Goal: Task Accomplishment & Management: Use online tool/utility

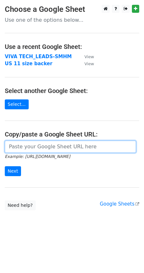
drag, startPoint x: 37, startPoint y: 151, endPoint x: 37, endPoint y: 148, distance: 3.8
click at [37, 151] on input "url" at bounding box center [71, 147] width 132 height 12
paste input "https://docs.google.com/spreadsheets/d/1njUBPpZUom1zunQGgZEsRSSpf4ditoxbdGhzmd-…"
type input "https://docs.google.com/spreadsheets/d/1njUBPpZUom1zunQGgZEsRSSpf4ditoxbdGhzmd-…"
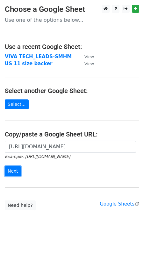
click at [14, 170] on input "Next" at bounding box center [13, 171] width 16 height 10
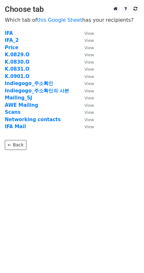
click at [15, 125] on strong "IFA Mail" at bounding box center [15, 127] width 21 height 6
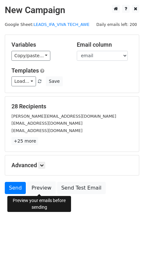
click at [41, 188] on link "Preview" at bounding box center [41, 188] width 28 height 12
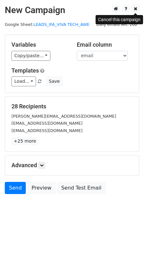
click at [136, 10] on icon at bounding box center [136, 8] width 4 height 4
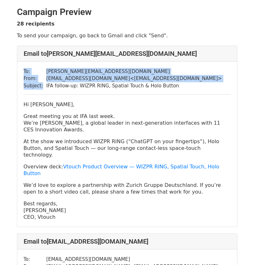
drag, startPoint x: 43, startPoint y: 86, endPoint x: 171, endPoint y: 85, distance: 127.8
click at [171, 85] on div "To: [PERSON_NAME][EMAIL_ADDRESS][DOMAIN_NAME] From: [EMAIL_ADDRESS][DOMAIN_NAME…" at bounding box center [127, 145] width 220 height 166
copy table "To: [PERSON_NAME][EMAIL_ADDRESS][DOMAIN_NAME] From: [EMAIL_ADDRESS][DOMAIN_NAME…"
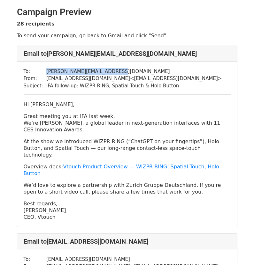
drag, startPoint x: 105, startPoint y: 71, endPoint x: 41, endPoint y: 74, distance: 64.3
click at [41, 74] on tr "To: [PERSON_NAME][EMAIL_ADDRESS][DOMAIN_NAME]" at bounding box center [123, 71] width 198 height 7
copy tr "[PERSON_NAME][EMAIL_ADDRESS][DOMAIN_NAME]"
drag, startPoint x: 57, startPoint y: 198, endPoint x: 17, endPoint y: 103, distance: 103.3
click at [17, 103] on div "Email to s.kutzera@bitkom-service.de To: s.kutzera@bitkom-service.de From: cont…" at bounding box center [127, 137] width 220 height 182
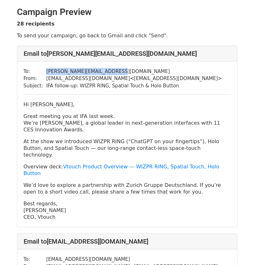
copy div "Hi Jens Werner, Great meeting you at IFA last week. We’re Vtouch, a global lead…"
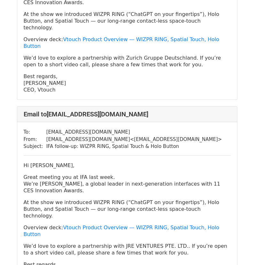
scroll to position [128, 0]
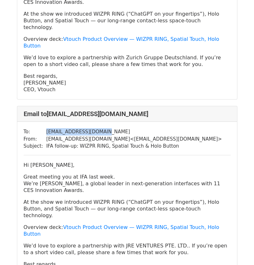
drag, startPoint x: 100, startPoint y: 118, endPoint x: 43, endPoint y: 120, distance: 56.6
click at [46, 128] on td "hajime@jreventures.com" at bounding box center [134, 131] width 176 height 7
copy td "hajime@jreventures.com"
click at [152, 174] on p "Great meeting you at IFA last week. We’re Vtouch, a global leader in next-gener…" at bounding box center [127, 184] width 207 height 20
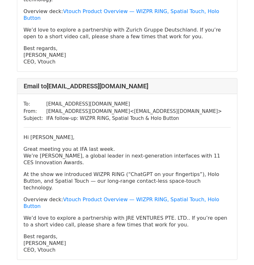
scroll to position [192, 0]
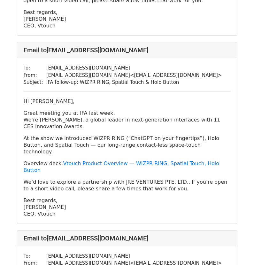
drag, startPoint x: 62, startPoint y: 186, endPoint x: 21, endPoint y: 88, distance: 106.2
click at [21, 88] on div "To: hajime@jreventures.com From: contact@vtouch.io < contact@vtouch.io > Subjec…" at bounding box center [127, 141] width 220 height 166
copy div "Hi Hajime Asukai, Great meeting you at IFA last week. We’re Vtouch, a global le…"
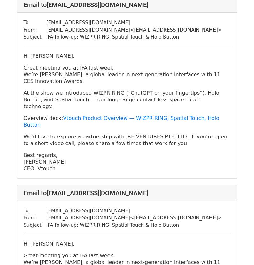
scroll to position [319, 0]
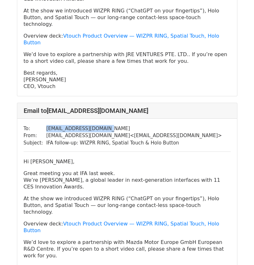
drag, startPoint x: 102, startPoint y: 102, endPoint x: 41, endPoint y: 104, distance: 61.1
click at [41, 125] on tr "To: yannis.nikala@gmail.com" at bounding box center [123, 128] width 198 height 7
copy tr "yannis.nikala@gmail.com"
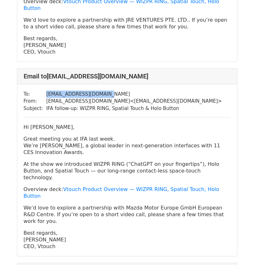
scroll to position [415, 0]
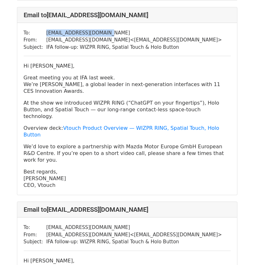
drag, startPoint x: 61, startPoint y: 140, endPoint x: 16, endPoint y: 39, distance: 109.8
copy div "Hi Yannis Nikala, Great meeting you at IFA last week. We’re Vtouch, a global le…"
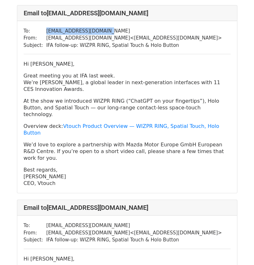
scroll to position [511, 0]
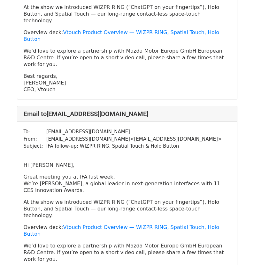
drag, startPoint x: 117, startPoint y: 84, endPoint x: 38, endPoint y: 85, distance: 78.9
click at [38, 128] on tr "To: tvoehringerkuhnt@mazdaeur.com" at bounding box center [123, 131] width 198 height 7
copy tr "tvoehringerkuhnt@mazdaeur.com"
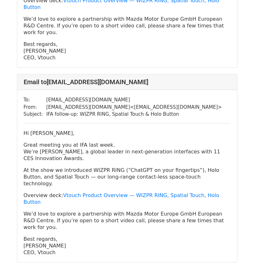
drag, startPoint x: 57, startPoint y: 186, endPoint x: -10, endPoint y: 75, distance: 128.8
copy div "Hi Thomas Vöhringer-Kuhnt, Great meeting you at IFA last week. We’re Vtouch, a …"
click at [86, 236] on p "Best regards, SJ Kim CEO, Vtouch" at bounding box center [127, 246] width 207 height 20
drag, startPoint x: 62, startPoint y: 187, endPoint x: 18, endPoint y: 88, distance: 108.1
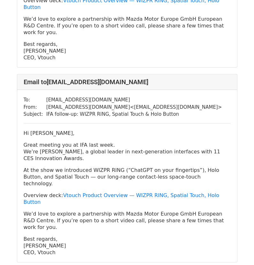
click at [18, 90] on div "To: tvoehringerkuhnt@mazdaeur.com From: contact@vtouch.io < contact@vtouch.io >…" at bounding box center [127, 176] width 220 height 172
copy div "Hi Thomas Vöhringer-Kuhnt, Great meeting you at IFA last week. We’re Vtouch, a …"
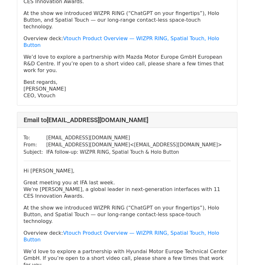
scroll to position [703, 0]
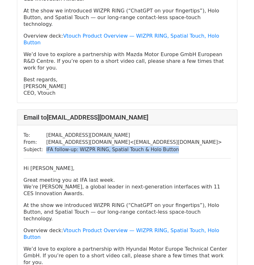
drag, startPoint x: 167, startPoint y: 83, endPoint x: 43, endPoint y: 83, distance: 123.6
click at [43, 146] on tr "Subject: IFA follow-up: WIZPR RING, Spatial Touch & Holo Button" at bounding box center [123, 149] width 198 height 7
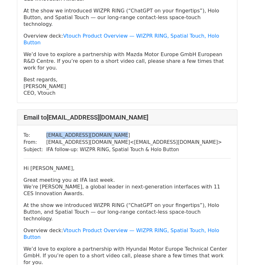
drag, startPoint x: 117, startPoint y: 69, endPoint x: 37, endPoint y: 71, distance: 80.5
click at [37, 132] on tr "To: pjoisten@hyundai-europe.com" at bounding box center [123, 135] width 198 height 7
drag, startPoint x: 61, startPoint y: 200, endPoint x: 11, endPoint y: 101, distance: 110.7
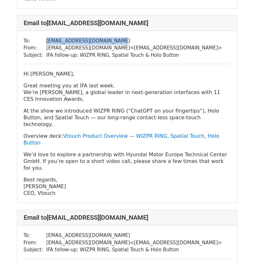
scroll to position [798, 0]
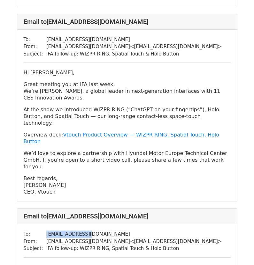
drag, startPoint x: 89, startPoint y: 148, endPoint x: 44, endPoint y: 149, distance: 45.0
click at [46, 231] on td "salonso@teka.com" at bounding box center [134, 234] width 176 height 7
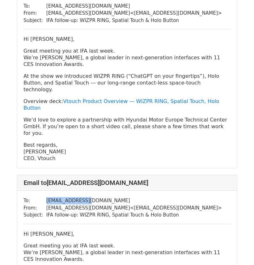
scroll to position [894, 0]
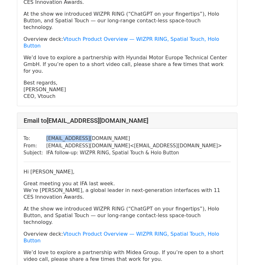
drag, startPoint x: 58, startPoint y: 183, endPoint x: 13, endPoint y: 83, distance: 109.1
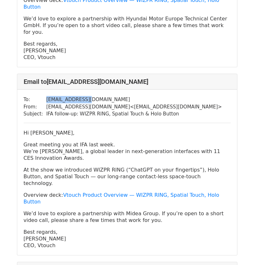
scroll to position [1022, 0]
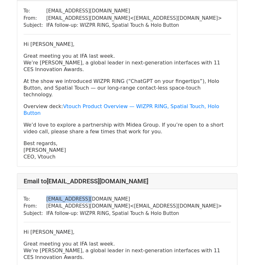
drag, startPoint x: 89, startPoint y: 99, endPoint x: 44, endPoint y: 97, distance: 44.7
click at [46, 196] on td "radmuc@gmail.com" at bounding box center [134, 199] width 176 height 7
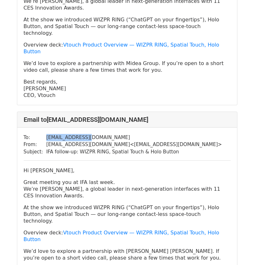
scroll to position [1086, 0]
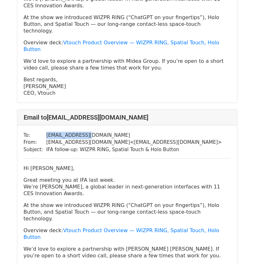
drag, startPoint x: 58, startPoint y: 166, endPoint x: 2, endPoint y: 65, distance: 115.2
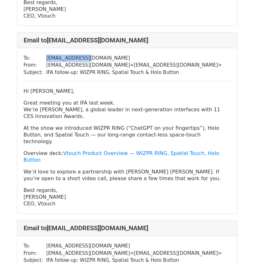
scroll to position [1182, 0]
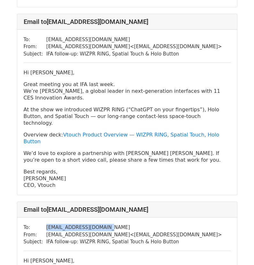
drag, startPoint x: 105, startPoint y: 113, endPoint x: 39, endPoint y: 114, distance: 66.4
click at [39, 224] on tr "To: poprostusever@gmail.com" at bounding box center [123, 227] width 198 height 7
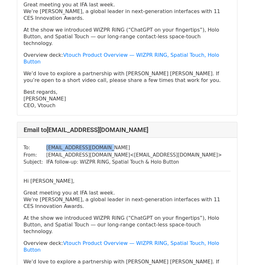
scroll to position [1278, 0]
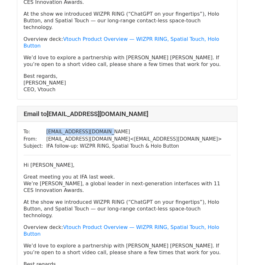
drag, startPoint x: 56, startPoint y: 141, endPoint x: 22, endPoint y: 53, distance: 94.8
click at [22, 122] on div "To: poprostusever@gmail.com From: contact@vtouch.io < contact@vtouch.io > Subje…" at bounding box center [127, 205] width 220 height 166
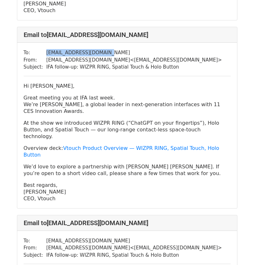
scroll to position [1373, 0]
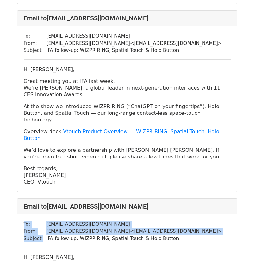
drag, startPoint x: 169, startPoint y: 111, endPoint x: 42, endPoint y: 113, distance: 127.4
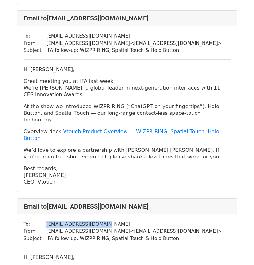
drag, startPoint x: 100, startPoint y: 95, endPoint x: 38, endPoint y: 98, distance: 62.4
click at [38, 221] on tr "To: ryota.sawaki@mtg.gr.jp" at bounding box center [123, 224] width 198 height 7
drag, startPoint x: 56, startPoint y: 230, endPoint x: 20, endPoint y: 127, distance: 108.9
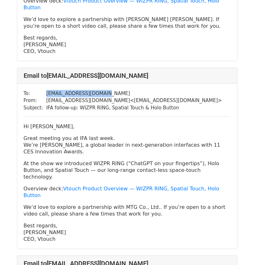
scroll to position [1565, 0]
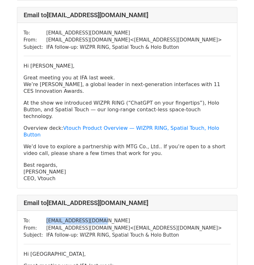
drag, startPoint x: 94, startPoint y: 79, endPoint x: 40, endPoint y: 81, distance: 54.0
click at [40, 218] on tr "To: lake.uchino@mtg.gr.jp" at bounding box center [123, 221] width 198 height 7
drag, startPoint x: 54, startPoint y: 213, endPoint x: 18, endPoint y: 114, distance: 105.3
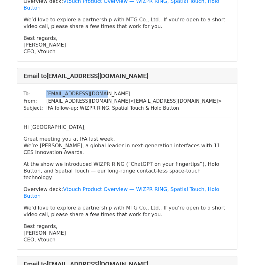
scroll to position [1757, 0]
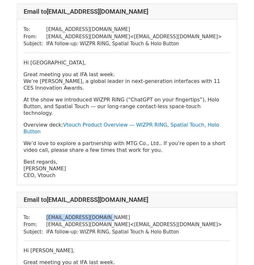
drag, startPoint x: 101, startPoint y: 64, endPoint x: 42, endPoint y: 65, distance: 59.1
click at [42, 214] on tr "To: ryo.motohashi@mtg.gr.jp" at bounding box center [123, 217] width 198 height 7
drag, startPoint x: 57, startPoint y: 195, endPoint x: 5, endPoint y: 96, distance: 111.4
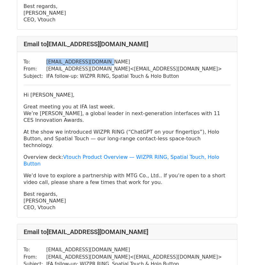
scroll to position [1916, 0]
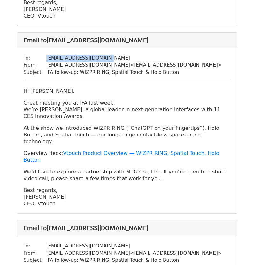
drag, startPoint x: 64, startPoint y: 113, endPoint x: 18, endPoint y: 112, distance: 45.7
drag, startPoint x: 57, startPoint y: 212, endPoint x: 10, endPoint y: 124, distance: 100.4
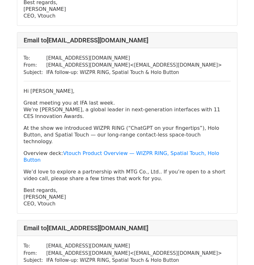
drag, startPoint x: 58, startPoint y: 211, endPoint x: 20, endPoint y: 111, distance: 107.3
drag, startPoint x: 92, startPoint y: 102, endPoint x: 94, endPoint y: 98, distance: 4.6
click at [92, 265] on hr at bounding box center [127, 270] width 207 height 0
drag, startPoint x: 110, startPoint y: 76, endPoint x: 38, endPoint y: 78, distance: 72.5
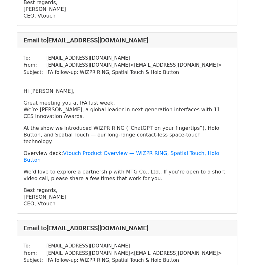
click at [38, 243] on tr "To: koichiro.oishi.gv@hitachi.com" at bounding box center [123, 246] width 198 height 7
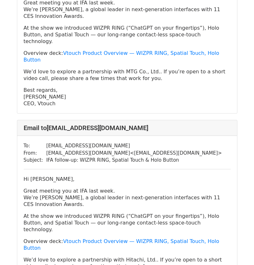
scroll to position [2076, 0]
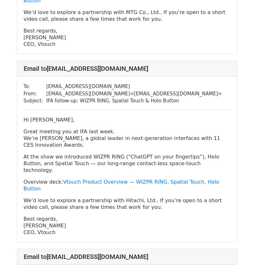
drag, startPoint x: 43, startPoint y: 109, endPoint x: 168, endPoint y: 113, distance: 125.3
drag, startPoint x: 111, startPoint y: 93, endPoint x: 40, endPoint y: 93, distance: 70.3
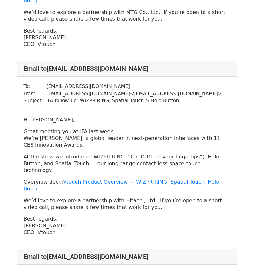
drag, startPoint x: 52, startPoint y: 225, endPoint x: 22, endPoint y: 129, distance: 100.3
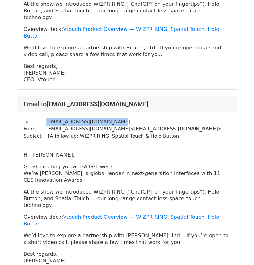
scroll to position [2236, 0]
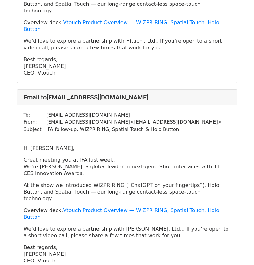
drag, startPoint x: 106, startPoint y: 108, endPoint x: 43, endPoint y: 110, distance: 62.6
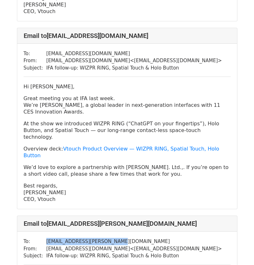
scroll to position [2300, 0]
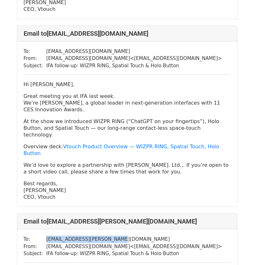
drag, startPoint x: 60, startPoint y: 179, endPoint x: 18, endPoint y: 79, distance: 107.7
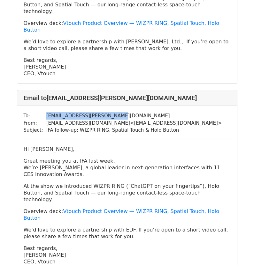
scroll to position [2427, 0]
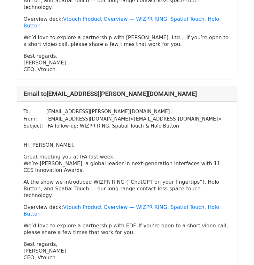
drag, startPoint x: 106, startPoint y: 91, endPoint x: 45, endPoint y: 93, distance: 60.7
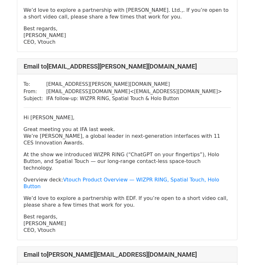
scroll to position [2491, 0]
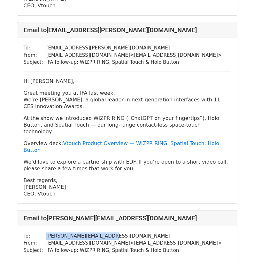
drag, startPoint x: 55, startPoint y: 150, endPoint x: 23, endPoint y: 62, distance: 93.9
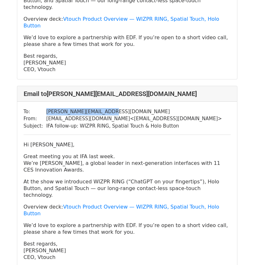
scroll to position [2619, 0]
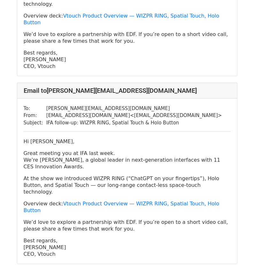
drag, startPoint x: 100, startPoint y: 74, endPoint x: 42, endPoint y: 74, distance: 58.1
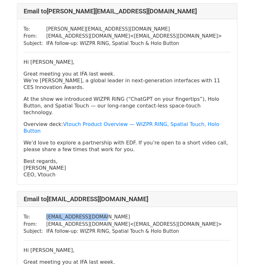
scroll to position [2715, 0]
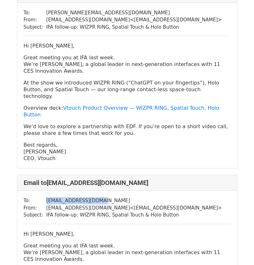
drag, startPoint x: 57, startPoint y: 111, endPoint x: 17, endPoint y: 11, distance: 108.2
click at [17, 175] on div "Email to brawls@sharkninja.com To: brawls@sharkninja.com From: contact@vtouch.i…" at bounding box center [127, 266] width 220 height 182
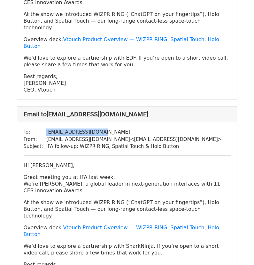
scroll to position [2811, 0]
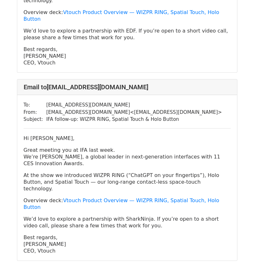
drag, startPoint x: 105, startPoint y: 57, endPoint x: 44, endPoint y: 59, distance: 60.7
drag, startPoint x: 55, startPoint y: 190, endPoint x: 17, endPoint y: 92, distance: 105.2
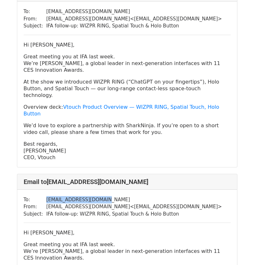
scroll to position [2906, 0]
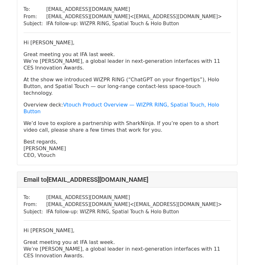
drag, startPoint x: 94, startPoint y: 137, endPoint x: 43, endPoint y: 138, distance: 50.8
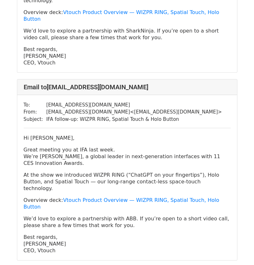
scroll to position [3002, 0]
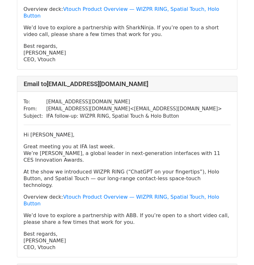
drag, startPoint x: 59, startPoint y: 175, endPoint x: 19, endPoint y: 76, distance: 106.7
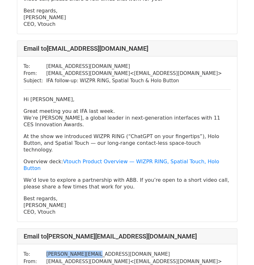
scroll to position [3098, 0]
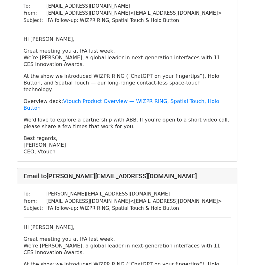
drag, startPoint x: 97, startPoint y: 121, endPoint x: 42, endPoint y: 122, distance: 55.3
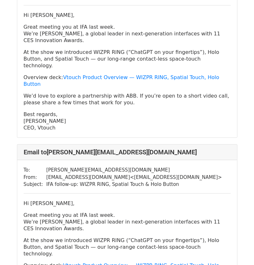
scroll to position [3162, 0]
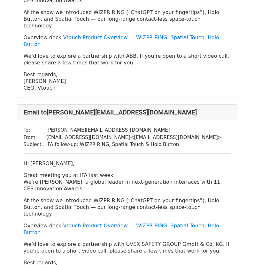
drag, startPoint x: 56, startPoint y: 192, endPoint x: 16, endPoint y: 87, distance: 113.1
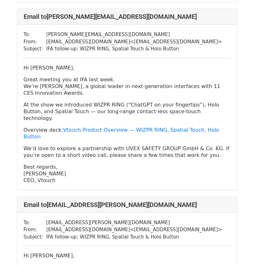
drag, startPoint x: 96, startPoint y: 136, endPoint x: 43, endPoint y: 138, distance: 53.0
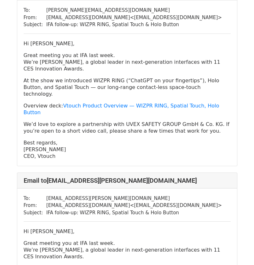
scroll to position [3322, 0]
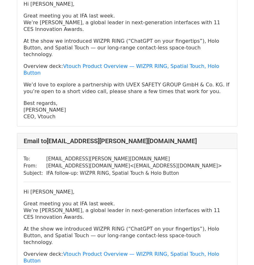
drag, startPoint x: 57, startPoint y: 205, endPoint x: 18, endPoint y: 107, distance: 105.8
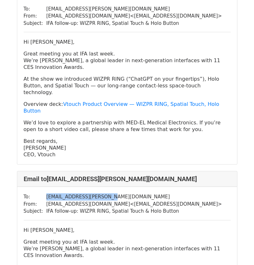
scroll to position [3513, 0]
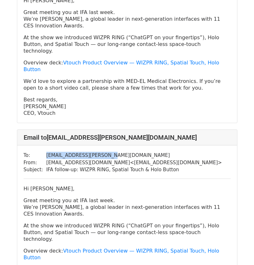
drag, startPoint x: 116, startPoint y: 56, endPoint x: 42, endPoint y: 55, distance: 74.7
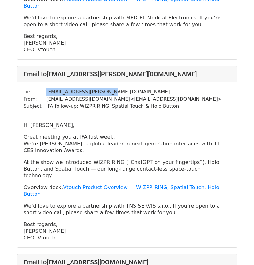
scroll to position [3577, 0]
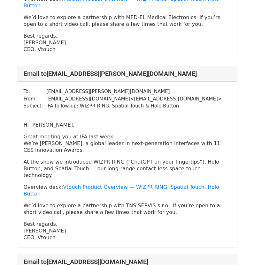
drag, startPoint x: 106, startPoint y: 167, endPoint x: 41, endPoint y: 166, distance: 64.5
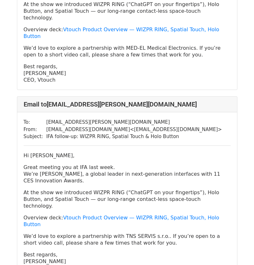
scroll to position [3545, 0]
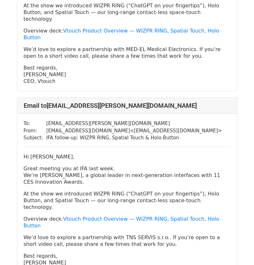
drag, startPoint x: 57, startPoint y: 155, endPoint x: 17, endPoint y: 55, distance: 107.9
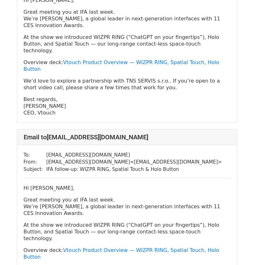
scroll to position [3705, 0]
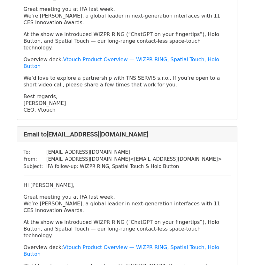
drag, startPoint x: 60, startPoint y: 169, endPoint x: 22, endPoint y: 72, distance: 104.6
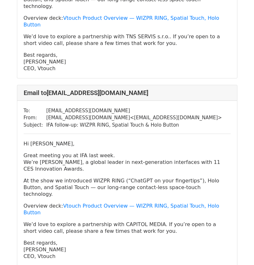
scroll to position [3801, 0]
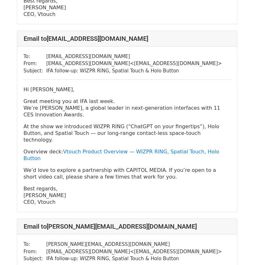
drag, startPoint x: 108, startPoint y: 115, endPoint x: 42, endPoint y: 115, distance: 65.5
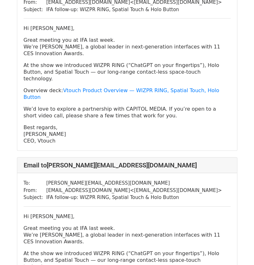
scroll to position [3865, 0]
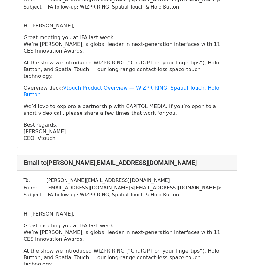
drag, startPoint x: 59, startPoint y: 188, endPoint x: 19, endPoint y: 88, distance: 107.1
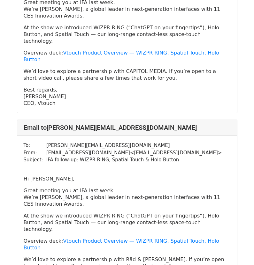
scroll to position [3960, 0]
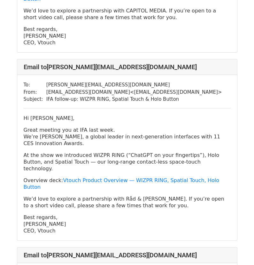
drag, startPoint x: 114, startPoint y: 133, endPoint x: 42, endPoint y: 131, distance: 71.9
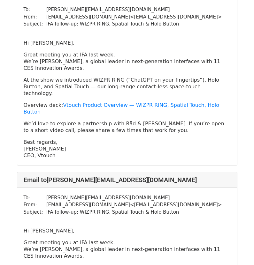
scroll to position [4088, 0]
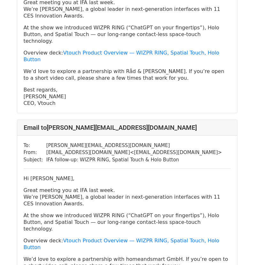
drag, startPoint x: 56, startPoint y: 136, endPoint x: 12, endPoint y: 38, distance: 107.6
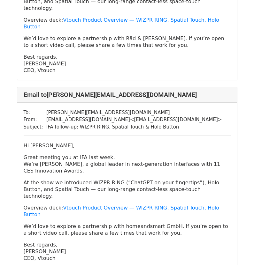
scroll to position [4152, 0]
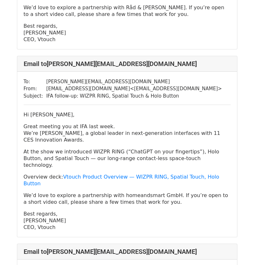
drag, startPoint x: 172, startPoint y: 131, endPoint x: 43, endPoint y: 132, distance: 129.0
drag, startPoint x: 95, startPoint y: 116, endPoint x: 41, endPoint y: 114, distance: 54.0
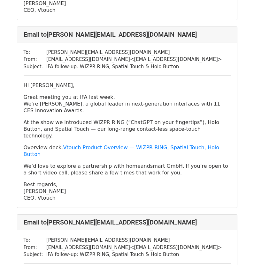
scroll to position [4216, 0]
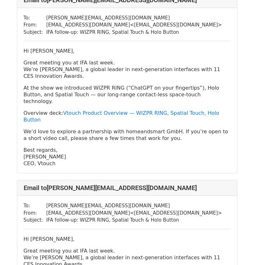
drag, startPoint x: 53, startPoint y: 184, endPoint x: 29, endPoint y: 89, distance: 98.5
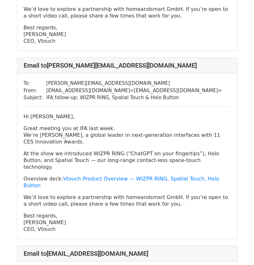
scroll to position [4344, 0]
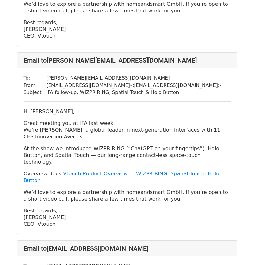
drag, startPoint x: 100, startPoint y: 98, endPoint x: 38, endPoint y: 103, distance: 62.1
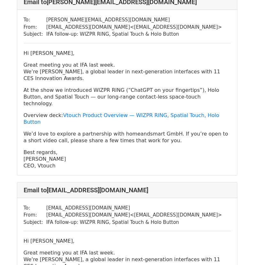
scroll to position [4408, 0]
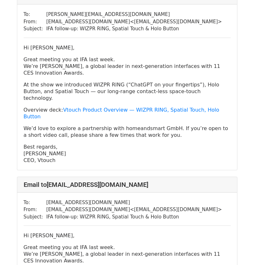
drag, startPoint x: 56, startPoint y: 169, endPoint x: 19, endPoint y: 71, distance: 104.5
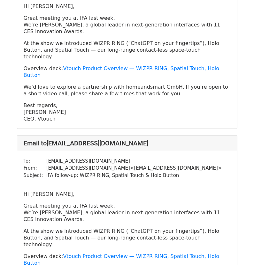
scroll to position [4503, 0]
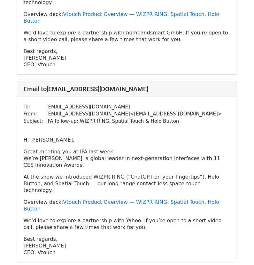
drag, startPoint x: 90, startPoint y: 112, endPoint x: 43, endPoint y: 116, distance: 46.8
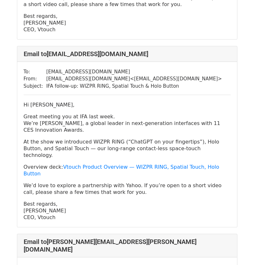
scroll to position [4599, 0]
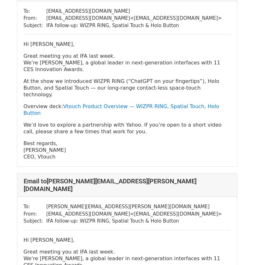
drag, startPoint x: 59, startPoint y: 150, endPoint x: 22, endPoint y: 53, distance: 104.6
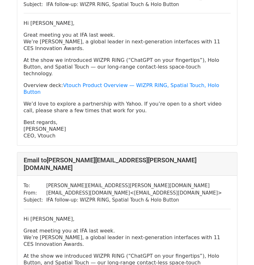
scroll to position [4631, 0]
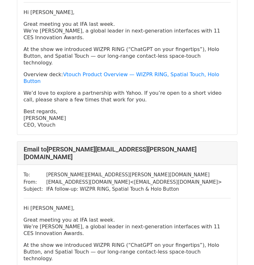
drag, startPoint x: 95, startPoint y: 160, endPoint x: 43, endPoint y: 163, distance: 51.8
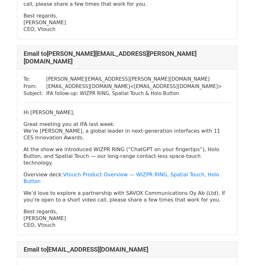
scroll to position [4728, 0]
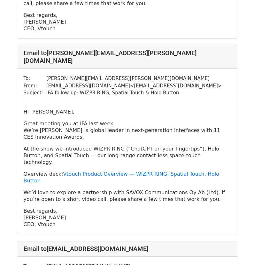
drag, startPoint x: 55, startPoint y: 189, endPoint x: 6, endPoint y: 97, distance: 103.6
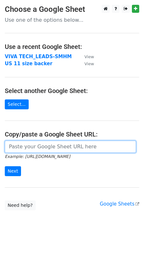
click at [51, 145] on input "url" at bounding box center [71, 147] width 132 height 12
paste input "[URL][DOMAIN_NAME]"
type input "[URL][DOMAIN_NAME]"
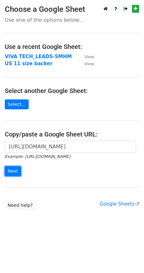
click at [12, 174] on input "Next" at bounding box center [13, 171] width 16 height 10
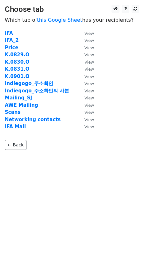
click at [18, 126] on strong "IFA Mail" at bounding box center [15, 127] width 21 height 6
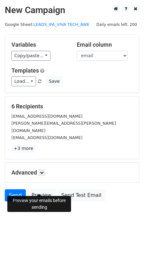
click at [42, 189] on link "Preview" at bounding box center [41, 195] width 28 height 12
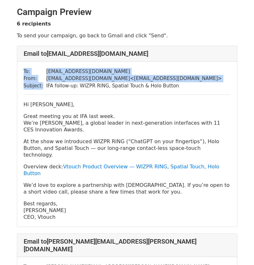
drag, startPoint x: 43, startPoint y: 87, endPoint x: 168, endPoint y: 87, distance: 124.9
click at [168, 87] on div "To: hi@umihito.de From: contact@vtouch.io < contact@vtouch.io > Subject: IFA fo…" at bounding box center [127, 145] width 220 height 166
copy table "To: hi@umihito.de From: contact@vtouch.io < contact@vtouch.io > Subject:"
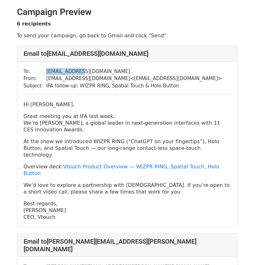
drag, startPoint x: 78, startPoint y: 71, endPoint x: 41, endPoint y: 72, distance: 37.1
click at [41, 72] on tr "To: hi@umihito.de" at bounding box center [123, 71] width 198 height 7
copy tr "[EMAIL_ADDRESS][DOMAIN_NAME]"
drag, startPoint x: 55, startPoint y: 205, endPoint x: 24, endPoint y: 106, distance: 103.2
click at [24, 106] on div "Hi Ümit Memisoglu, Great meeting you at IFA last week. We’re Vtouch, a global l…" at bounding box center [127, 160] width 207 height 119
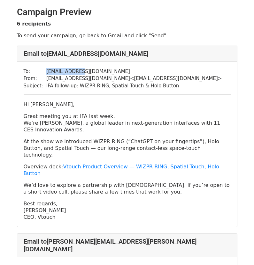
copy div "Hi Ümit Memisoglu, Great meeting you at IFA last week. We’re Vtouch, a global l…"
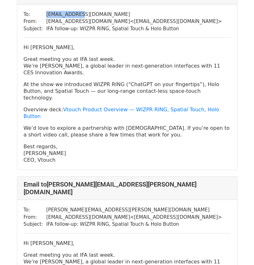
scroll to position [96, 0]
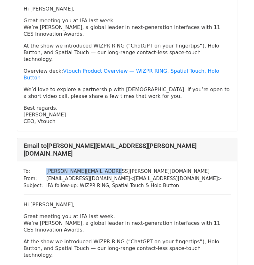
drag, startPoint x: 102, startPoint y: 149, endPoint x: 42, endPoint y: 150, distance: 60.1
click at [42, 168] on tr "To: filippo.interlandi@gmx.de" at bounding box center [123, 171] width 198 height 7
copy tr "[PERSON_NAME][EMAIL_ADDRESS][PERSON_NAME][DOMAIN_NAME]"
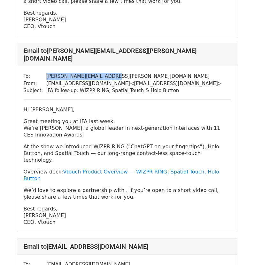
scroll to position [192, 0]
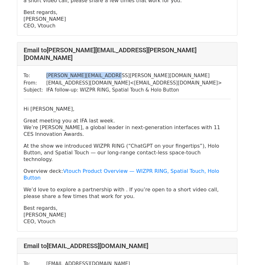
drag, startPoint x: 66, startPoint y: 188, endPoint x: 19, endPoint y: 88, distance: 111.0
click at [19, 88] on div "To: filippo.interlandi@gmx.de From: contact@vtouch.io < contact@vtouch.io > Sub…" at bounding box center [127, 149] width 220 height 166
copy div "Hi Filippo Interlandi, Great meeting you at IFA last week. We’re Vtouch, a glob…"
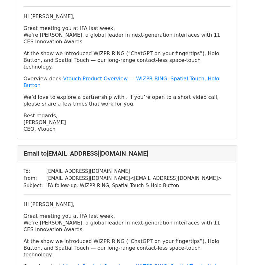
scroll to position [287, 0]
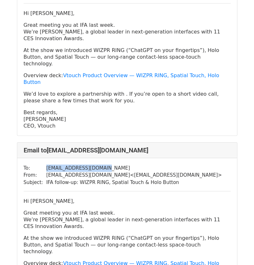
drag, startPoint x: 107, startPoint y: 136, endPoint x: 41, endPoint y: 133, distance: 65.9
click at [41, 165] on tr "To: ssxwebmaster@gmail.com" at bounding box center [123, 168] width 198 height 7
copy tr "[EMAIL_ADDRESS][DOMAIN_NAME]"
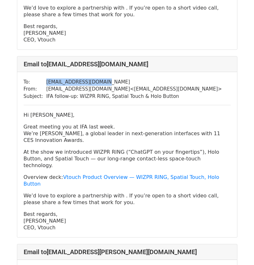
scroll to position [383, 0]
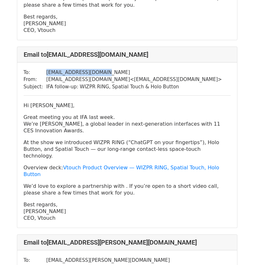
drag, startPoint x: 60, startPoint y: 169, endPoint x: 20, endPoint y: 69, distance: 107.4
click at [20, 69] on div "To: ssxwebmaster@gmail.com From: contact@vtouch.io < contact@vtouch.io > Subjec…" at bounding box center [127, 146] width 220 height 166
copy div "Hi Theodoros Kypriotis, Great meeting you at IFA last week. We’re Vtouch, a glo…"
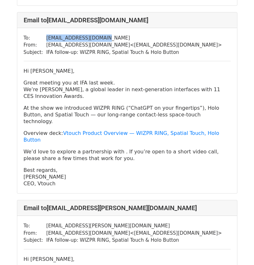
scroll to position [447, 0]
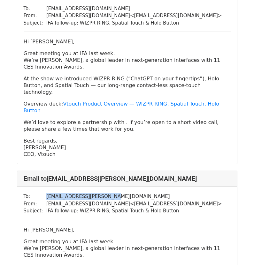
drag, startPoint x: 111, startPoint y: 149, endPoint x: 43, endPoint y: 148, distance: 67.7
click at [46, 193] on td "[EMAIL_ADDRESS][PERSON_NAME][DOMAIN_NAME]" at bounding box center [134, 196] width 176 height 7
copy td "[EMAIL_ADDRESS][PERSON_NAME][DOMAIN_NAME]"
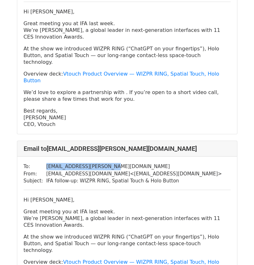
scroll to position [511, 0]
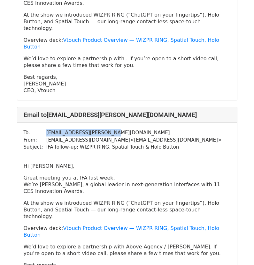
drag, startPoint x: 59, startPoint y: 218, endPoint x: 21, endPoint y: 120, distance: 105.5
click at [21, 123] on div "To: gustav.dahlstrom@above.se From: contact@vtouch.io < contact@vtouch.io > Sub…" at bounding box center [127, 206] width 220 height 166
copy div "Hi Gustav Dahlström, Great meeting you at IFA last week. We’re Vtouch, a global…"
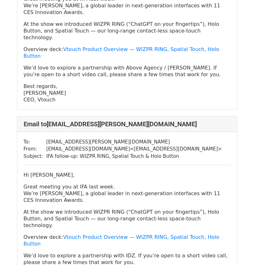
scroll to position [703, 0]
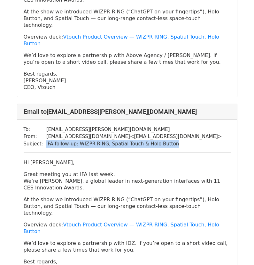
drag, startPoint x: 43, startPoint y: 83, endPoint x: 172, endPoint y: 87, distance: 129.4
click at [172, 120] on div "To: ake.rudolf@idz.de From: contact@vtouch.io < contact@vtouch.io > Subject: IF…" at bounding box center [127, 203] width 220 height 166
copy tbody "IFA follow-up: WIZPR RING, Spatial Touch & Holo Button"
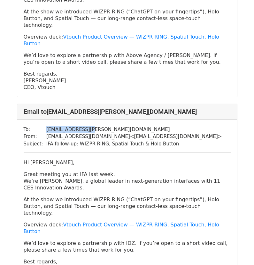
drag, startPoint x: 84, startPoint y: 68, endPoint x: 42, endPoint y: 67, distance: 42.8
click at [42, 126] on tr "To: ake.rudolf@idz.de" at bounding box center [123, 129] width 198 height 7
drag, startPoint x: 56, startPoint y: 201, endPoint x: 17, endPoint y: 102, distance: 106.9
click at [17, 120] on div "To: ake.rudolf@idz.de From: contact@vtouch.io < contact@vtouch.io > Subject: IF…" at bounding box center [127, 203] width 220 height 166
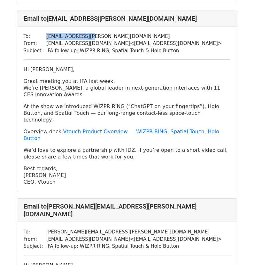
scroll to position [798, 0]
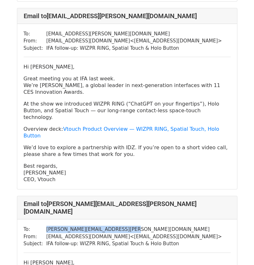
drag, startPoint x: 127, startPoint y: 147, endPoint x: 42, endPoint y: 149, distance: 85.3
click at [42, 226] on tr "To: david.weiskopf@phcenixdesign.com" at bounding box center [123, 229] width 198 height 7
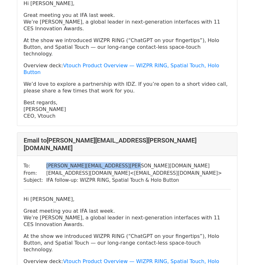
scroll to position [862, 0]
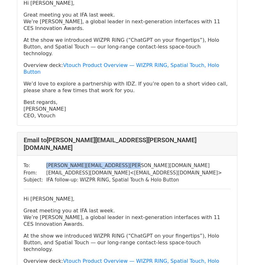
drag, startPoint x: 57, startPoint y: 215, endPoint x: 21, endPoint y: 117, distance: 105.0
click at [21, 156] on div "To: david.weiskopf@phcenixdesign.com From: contact@vtouch.io < contact@vtouch.i…" at bounding box center [127, 242] width 220 height 172
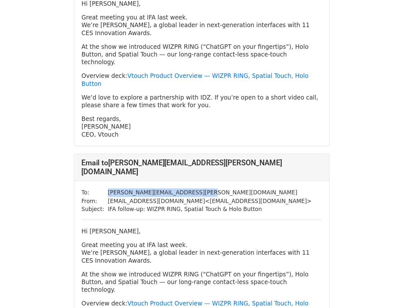
scroll to position [797, 0]
